Goal: Task Accomplishment & Management: Complete application form

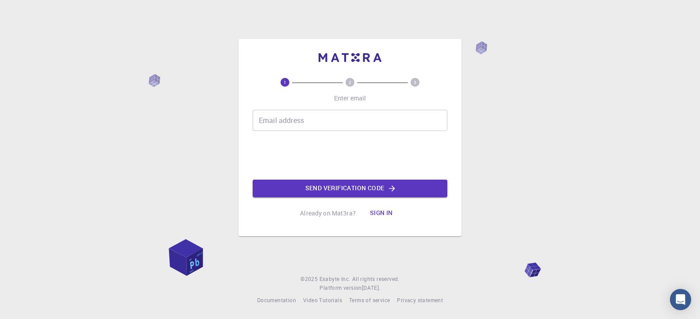
click at [283, 84] on circle at bounding box center [284, 82] width 9 height 9
click at [325, 122] on input "Email address" at bounding box center [349, 120] width 195 height 21
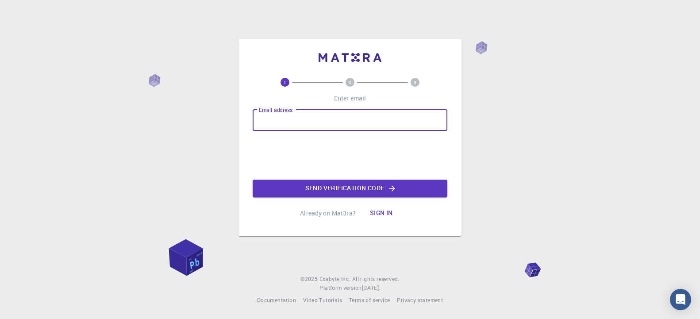
click at [315, 120] on input "Email address" at bounding box center [349, 120] width 195 height 21
click at [320, 118] on input "Email address" at bounding box center [349, 120] width 195 height 21
click at [312, 122] on input "Email address" at bounding box center [349, 120] width 195 height 21
type input "[EMAIL_ADDRESS][DOMAIN_NAME]"
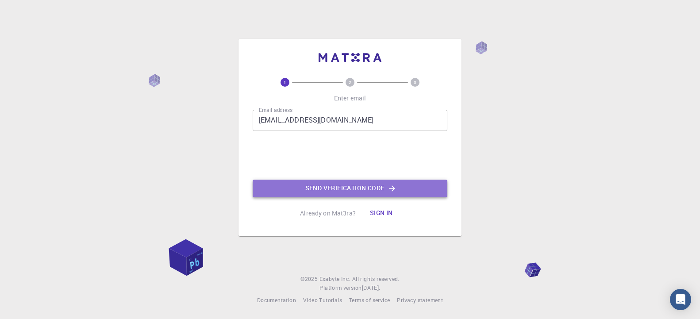
drag, startPoint x: 368, startPoint y: 187, endPoint x: 350, endPoint y: 192, distance: 19.3
click at [350, 192] on button "Send verification code" at bounding box center [349, 189] width 195 height 18
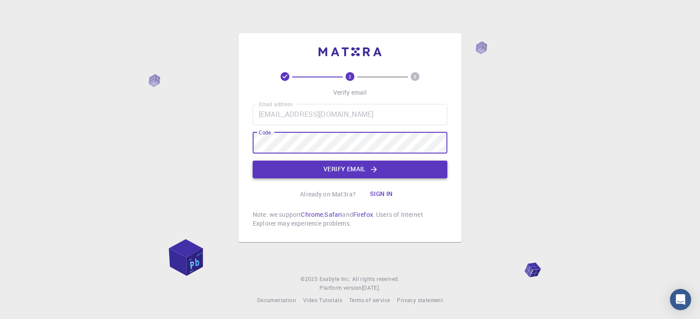
drag, startPoint x: 350, startPoint y: 163, endPoint x: 259, endPoint y: 168, distance: 91.7
click at [350, 164] on button "Verify email" at bounding box center [349, 170] width 195 height 18
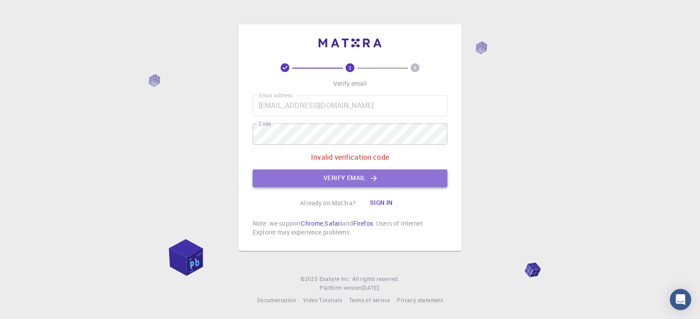
click at [389, 178] on button "Verify email" at bounding box center [349, 178] width 195 height 18
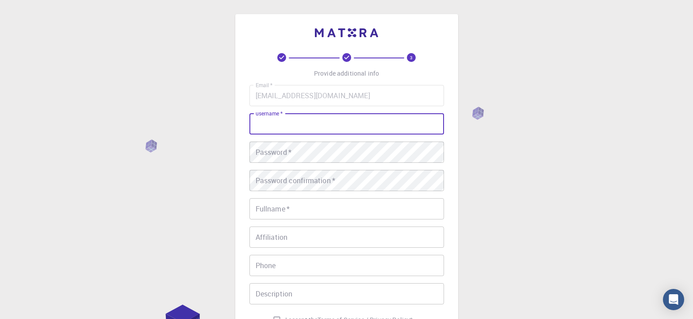
click at [315, 126] on input "username   *" at bounding box center [346, 123] width 195 height 21
type input "asnakewmekonen"
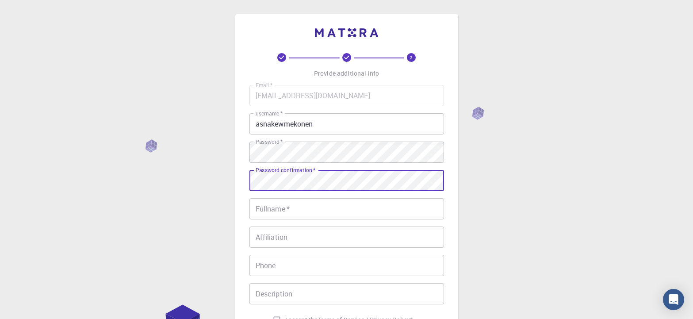
click at [285, 208] on input "Fullname   *" at bounding box center [346, 208] width 195 height 21
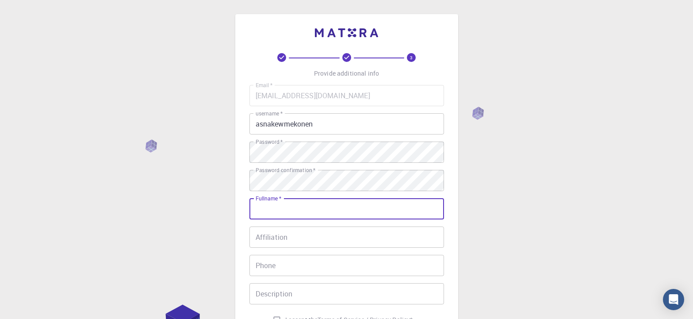
click at [299, 213] on input "Fullname   *" at bounding box center [346, 208] width 195 height 21
type input "[PERSON_NAME] Misgan"
click at [310, 238] on input "Affiliation" at bounding box center [346, 236] width 195 height 21
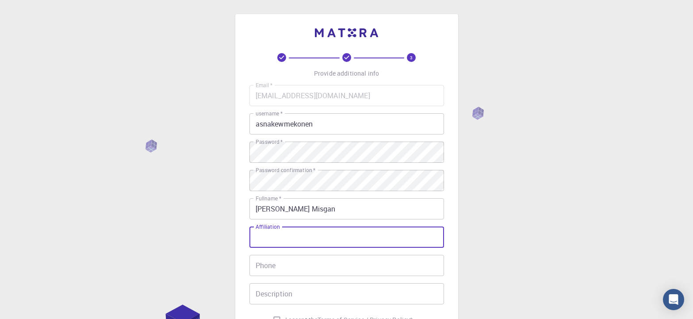
click at [330, 234] on input "Affiliation" at bounding box center [346, 236] width 195 height 21
click at [326, 237] on input "Affiliation" at bounding box center [346, 236] width 195 height 21
click at [321, 239] on input "Affiliation" at bounding box center [346, 236] width 195 height 21
click at [303, 243] on input "Affiliation" at bounding box center [346, 236] width 195 height 21
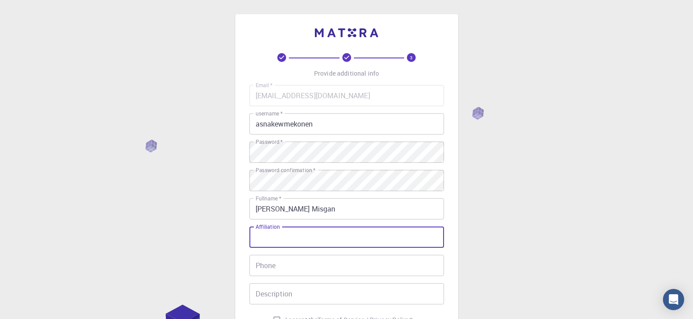
click at [304, 243] on input "Affiliation" at bounding box center [346, 236] width 195 height 21
click at [312, 241] on input "Affiliation" at bounding box center [346, 236] width 195 height 21
click at [345, 281] on div "Email   * [EMAIL_ADDRESS][DOMAIN_NAME] Email   * username   * asnakewmekonen us…" at bounding box center [346, 206] width 195 height 243
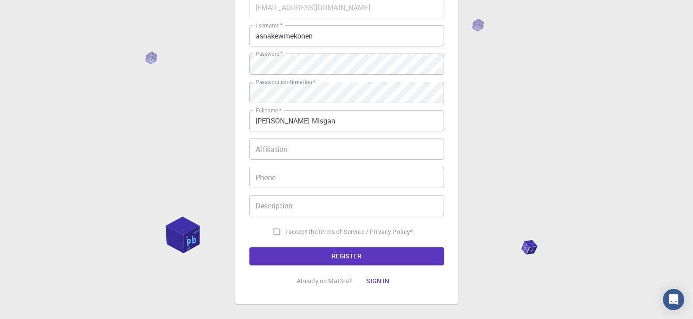
scroll to position [88, 0]
click at [312, 176] on input "Phone" at bounding box center [346, 176] width 195 height 21
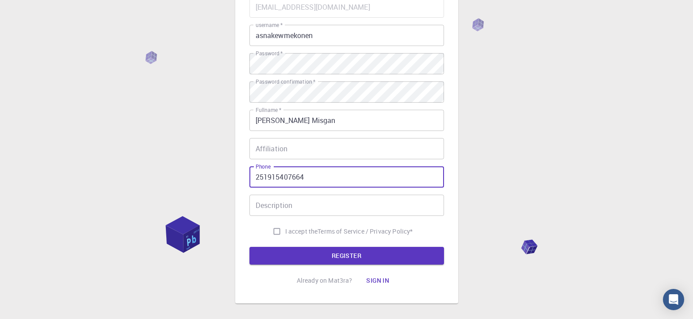
type input "251915407664"
click at [328, 207] on input "Description" at bounding box center [346, 205] width 195 height 21
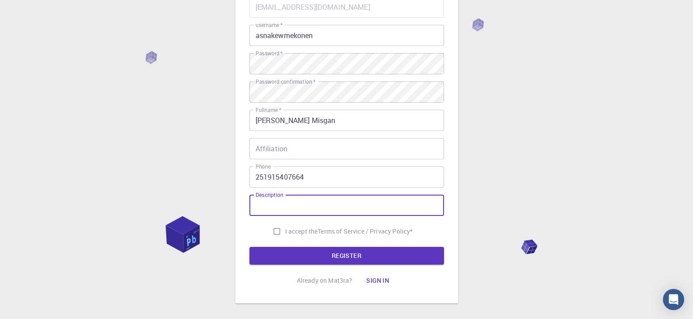
click at [338, 203] on input "Description" at bounding box center [346, 205] width 195 height 21
click at [276, 226] on input "I accept the Terms of Service / Privacy Policy *" at bounding box center [276, 231] width 17 height 17
checkbox input "true"
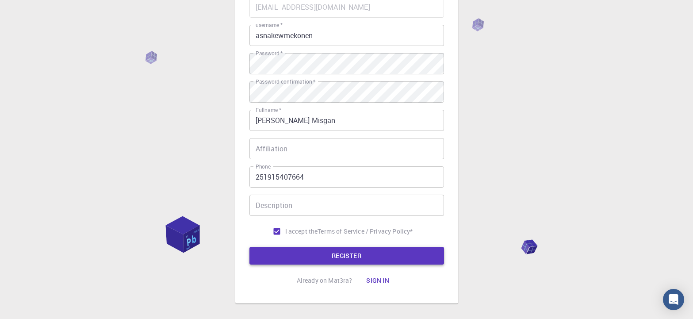
click at [349, 248] on button "REGISTER" at bounding box center [346, 256] width 195 height 18
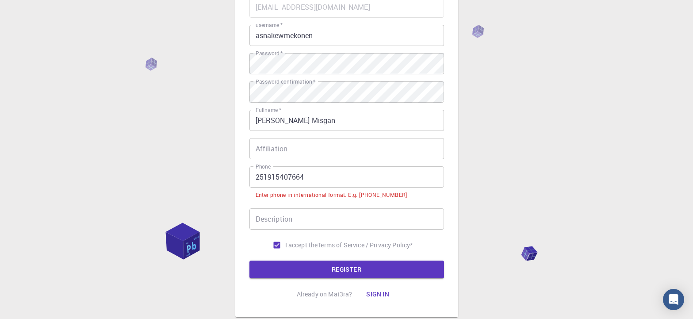
click at [254, 178] on input "251915407664" at bounding box center [346, 176] width 195 height 21
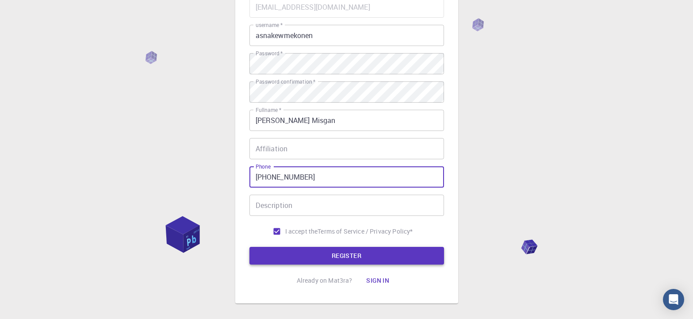
type input "[PHONE_NUMBER]"
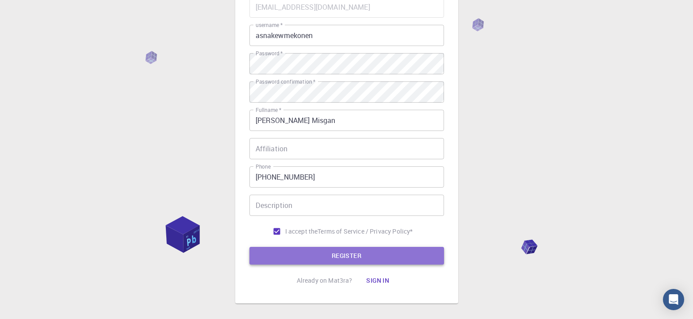
click at [359, 251] on button "REGISTER" at bounding box center [346, 256] width 195 height 18
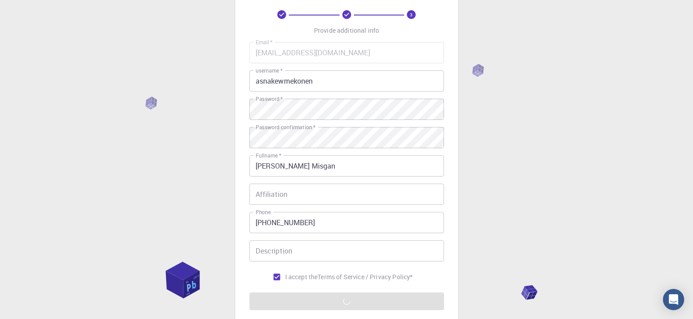
scroll to position [0, 0]
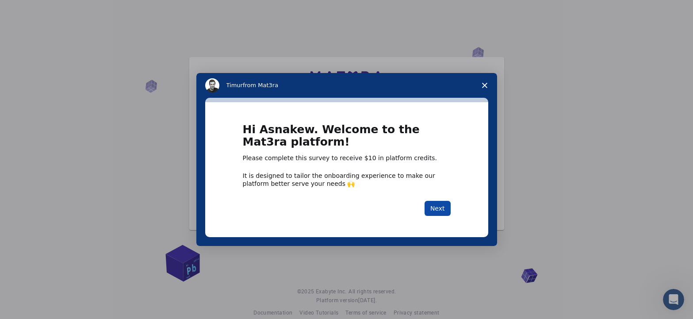
click at [447, 210] on button "Next" at bounding box center [437, 208] width 26 height 15
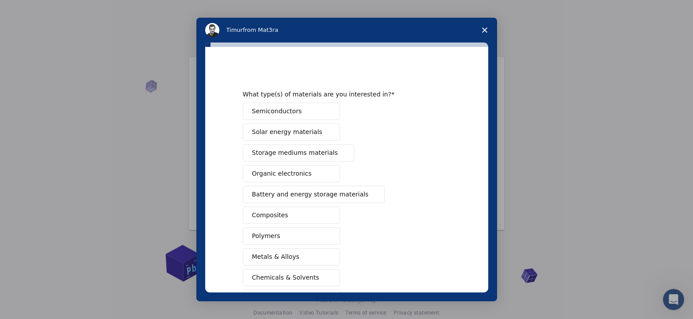
click at [491, 24] on span "Close survey" at bounding box center [484, 30] width 25 height 25
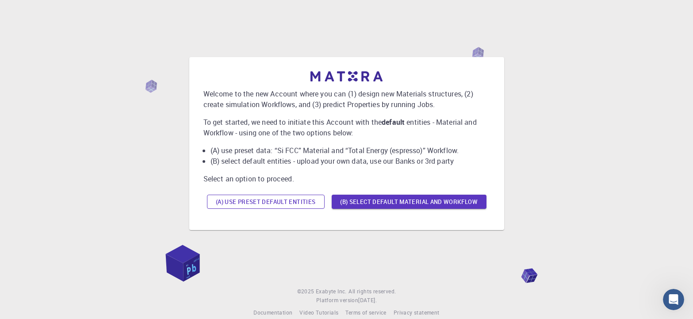
click at [261, 202] on button "(A) Use preset default entities" at bounding box center [266, 202] width 118 height 14
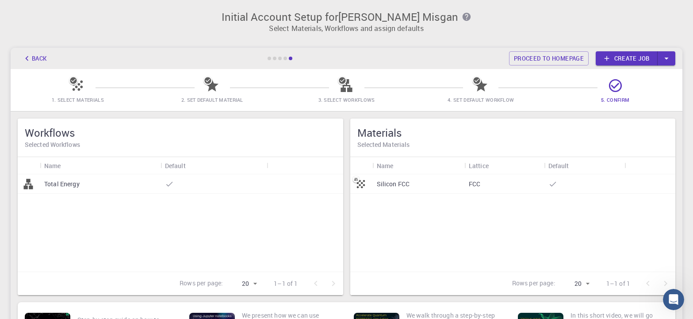
click at [626, 61] on link "Create job" at bounding box center [627, 58] width 62 height 14
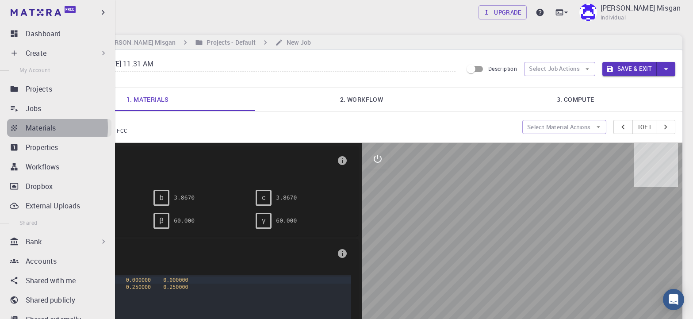
click at [19, 127] on link "Materials" at bounding box center [59, 128] width 104 height 18
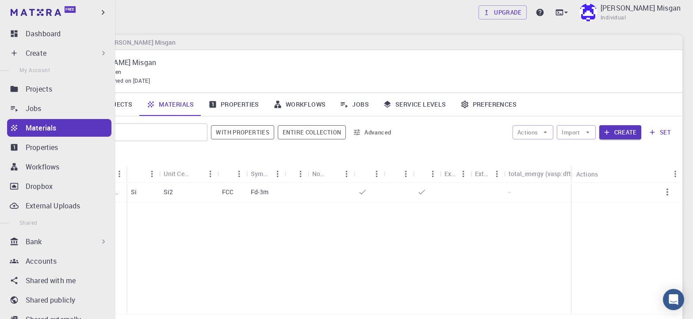
click at [37, 50] on p "Create" at bounding box center [36, 53] width 21 height 11
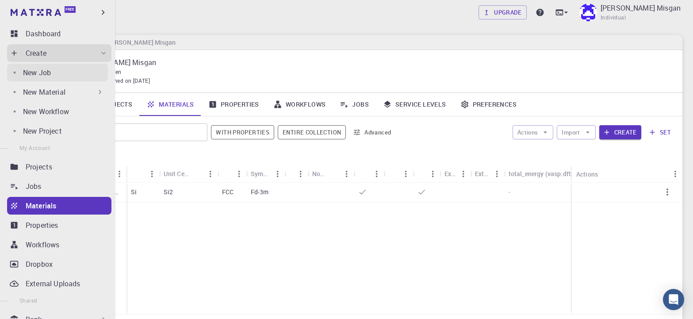
click at [32, 74] on p "New Job" at bounding box center [37, 72] width 28 height 11
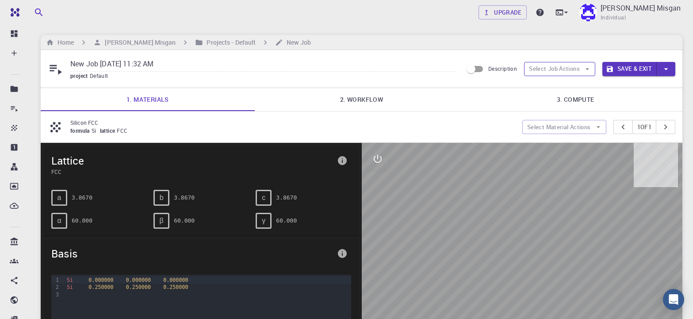
click at [543, 70] on button "Select Job Actions" at bounding box center [559, 69] width 71 height 14
click at [398, 32] on div "Upgrade Asnakew Mekonen Misgan Individual Home Asnakew Mekonen Misgan Projects …" at bounding box center [361, 283] width 663 height 566
click at [420, 22] on div "Upgrade Asnakew Mekonen Misgan Individual" at bounding box center [361, 12] width 663 height 23
click at [582, 17] on img at bounding box center [588, 13] width 18 height 18
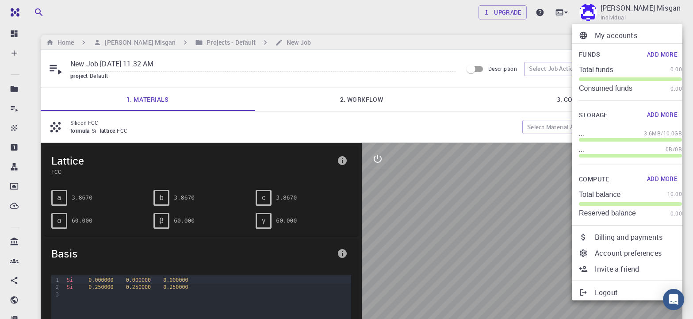
scroll to position [4, 0]
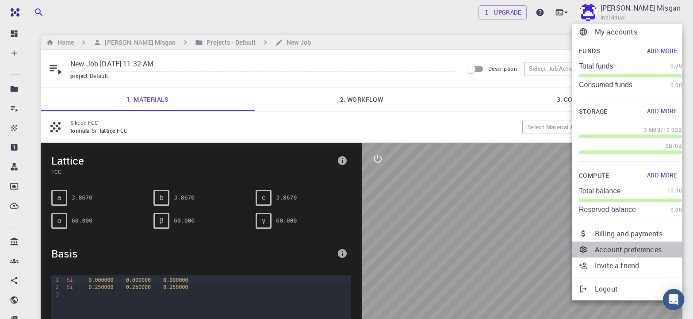
click at [617, 247] on p "Account preferences" at bounding box center [638, 249] width 87 height 11
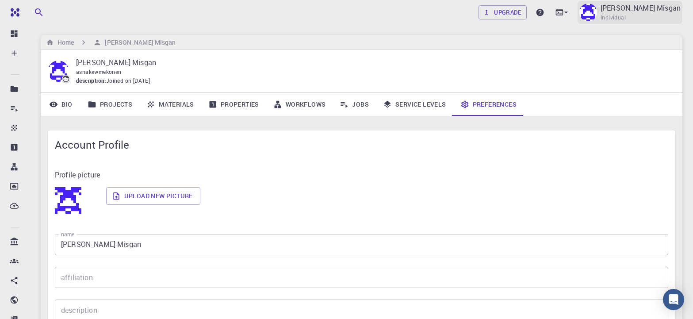
click at [600, 15] on span "Individual" at bounding box center [612, 17] width 25 height 9
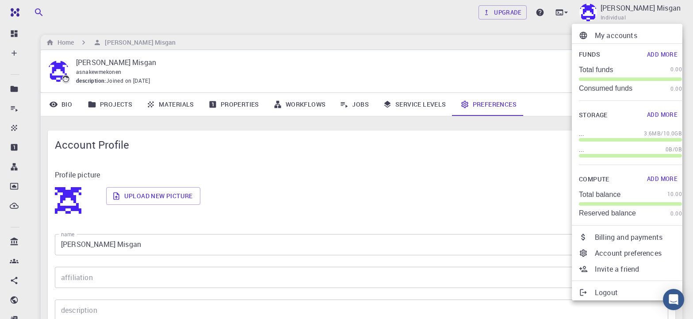
click at [604, 290] on p "Logout" at bounding box center [638, 292] width 87 height 11
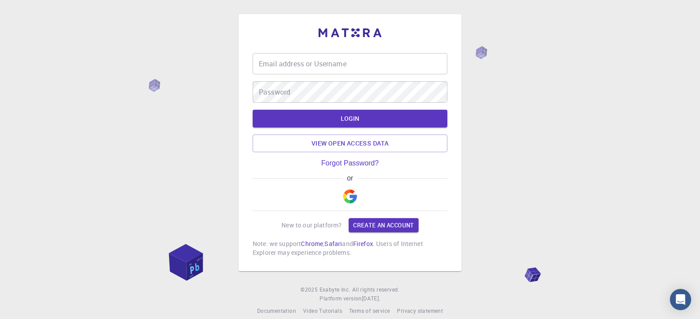
click at [568, 59] on div "Email address or Username Email address or Username Password Password LOGIN Vie…" at bounding box center [350, 164] width 700 height 329
